Goal: Navigation & Orientation: Understand site structure

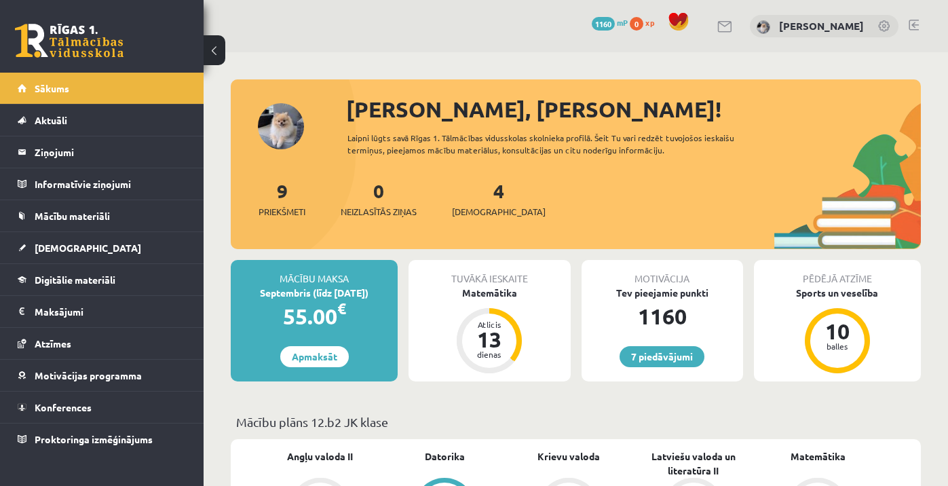
click at [913, 25] on link at bounding box center [914, 25] width 10 height 11
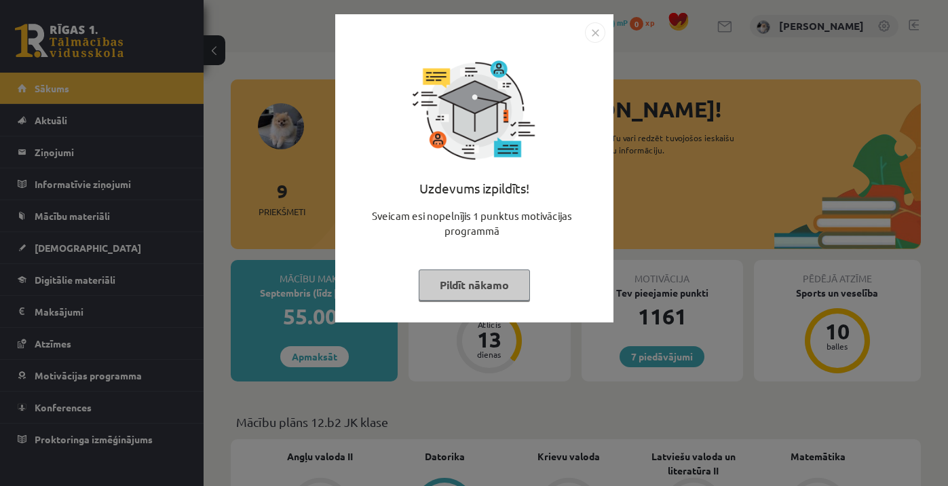
click at [459, 292] on button "Pildīt nākamo" at bounding box center [474, 285] width 111 height 31
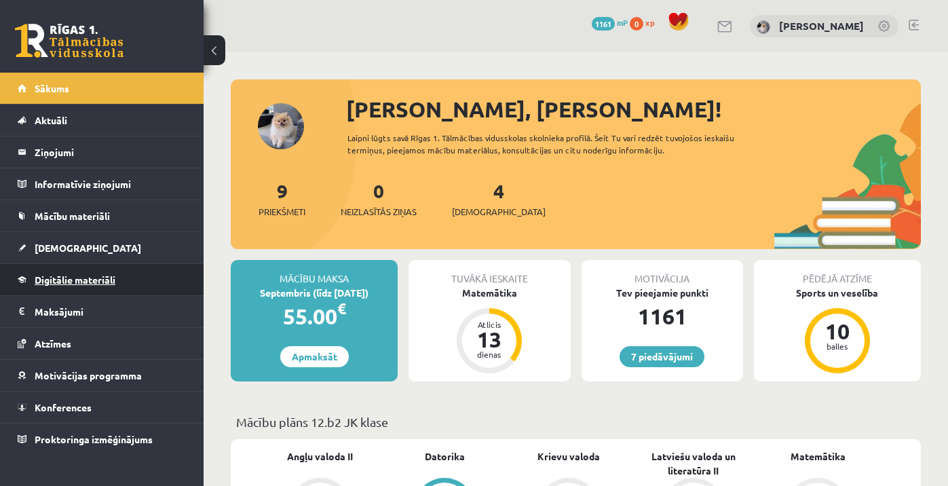
click at [98, 289] on link "Digitālie materiāli" at bounding box center [102, 279] width 169 height 31
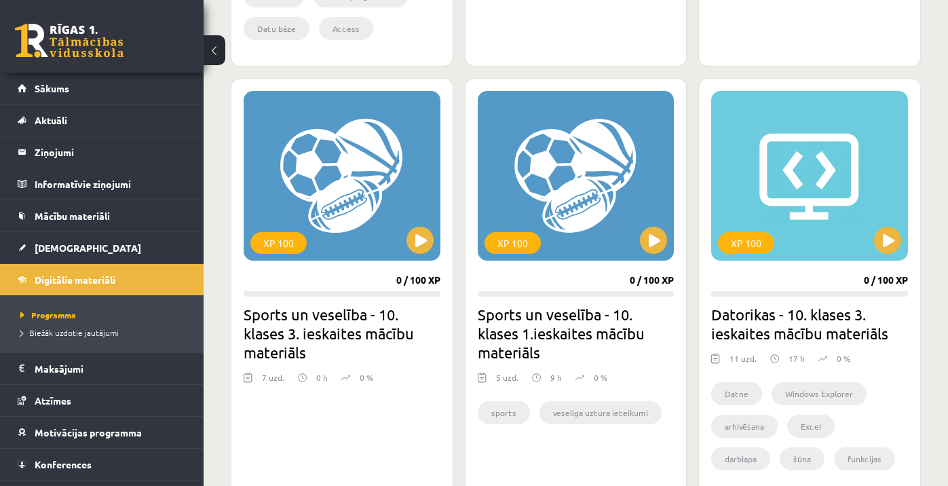
scroll to position [839, 0]
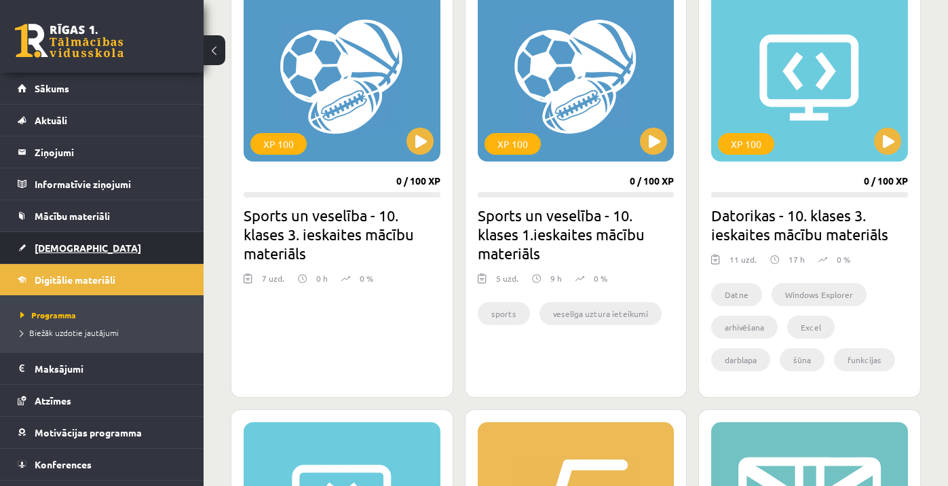
click at [77, 250] on link "[DEMOGRAPHIC_DATA]" at bounding box center [102, 247] width 169 height 31
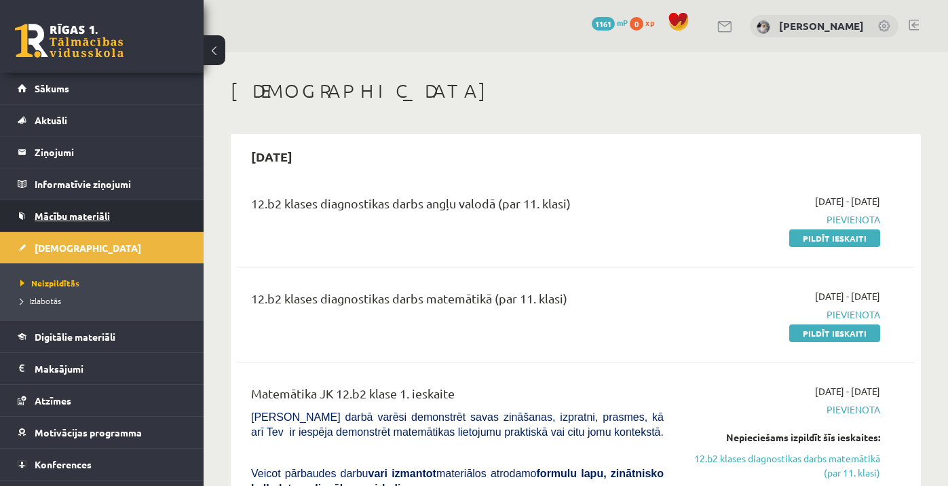
click at [77, 221] on link "Mācību materiāli" at bounding box center [102, 215] width 169 height 31
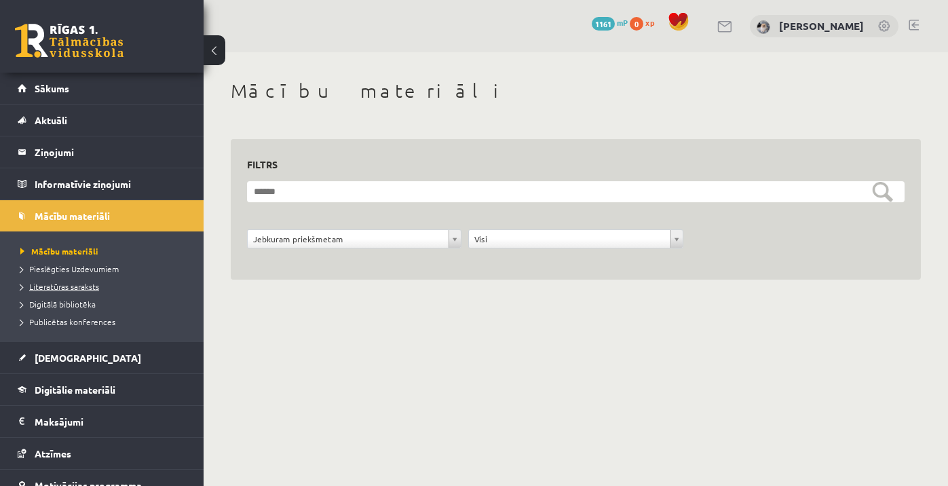
click at [73, 289] on span "Literatūras saraksts" at bounding box center [59, 286] width 79 height 11
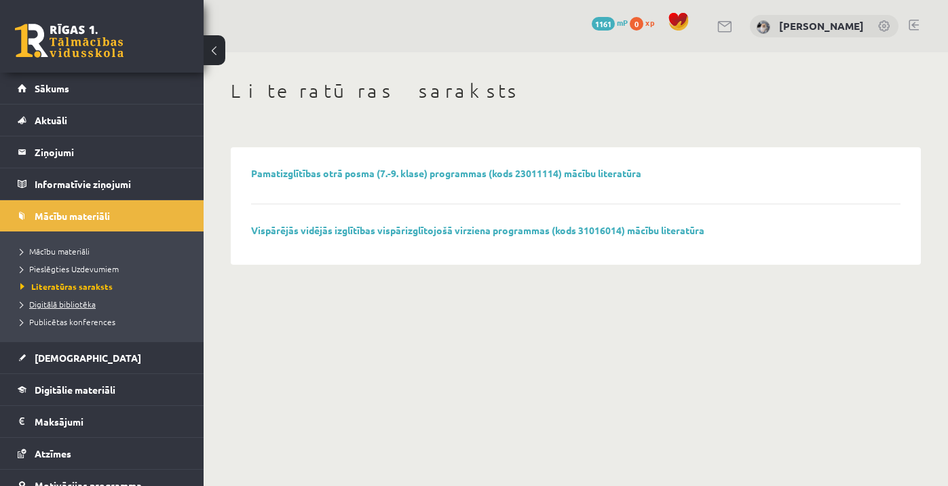
click at [66, 303] on span "Digitālā bibliotēka" at bounding box center [57, 304] width 75 height 11
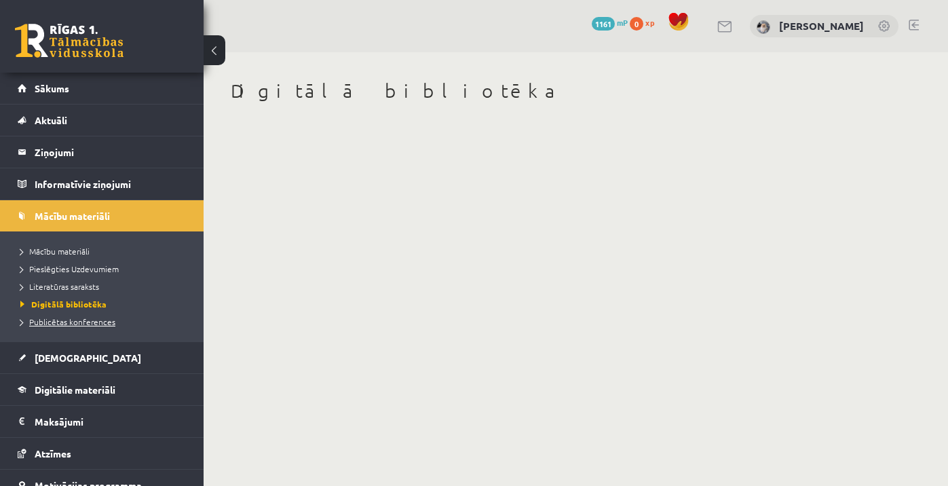
click at [67, 323] on span "Publicētas konferences" at bounding box center [67, 321] width 95 height 11
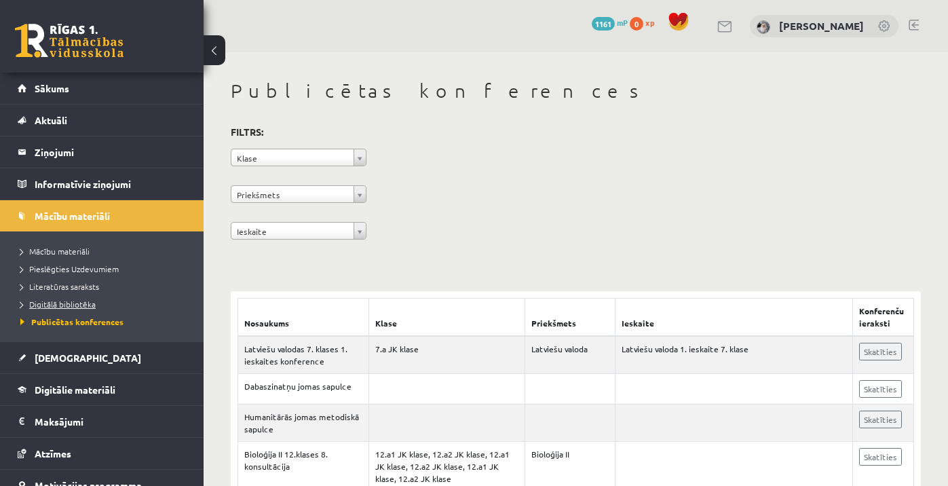
click at [60, 308] on span "Digitālā bibliotēka" at bounding box center [57, 304] width 75 height 11
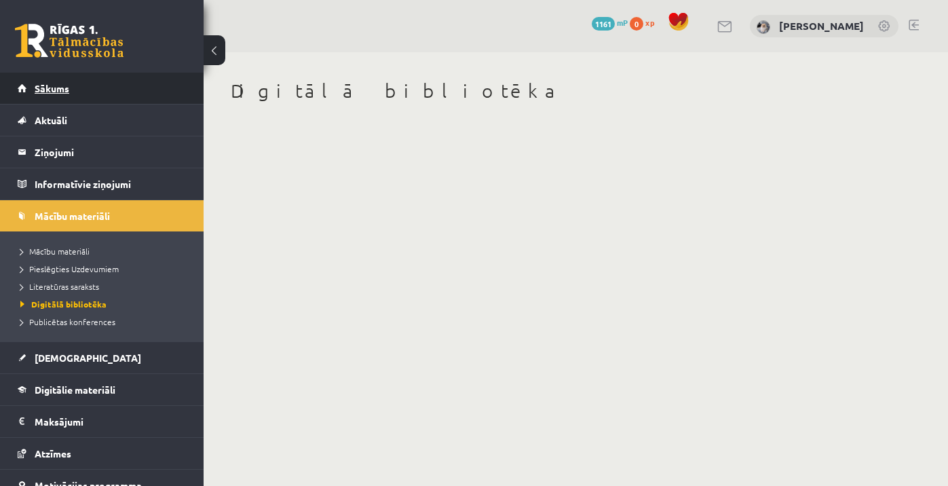
click at [103, 94] on link "Sākums" at bounding box center [102, 88] width 169 height 31
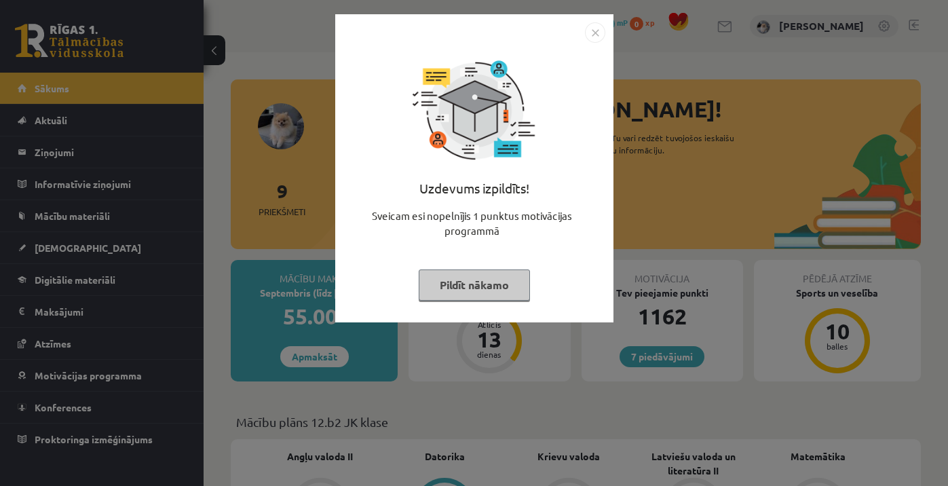
click at [516, 274] on button "Pildīt nākamo" at bounding box center [474, 285] width 111 height 31
